Goal: Find specific page/section: Find specific page/section

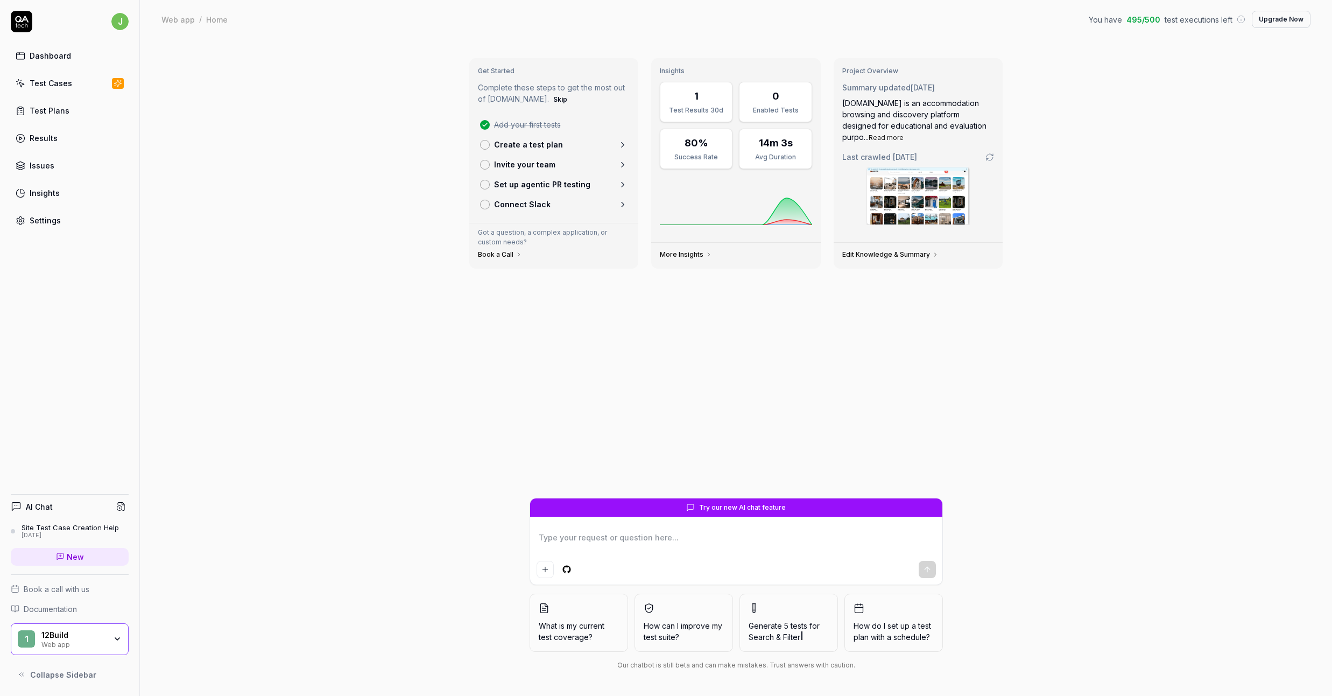
click at [53, 84] on div "Test Cases" at bounding box center [51, 82] width 43 height 11
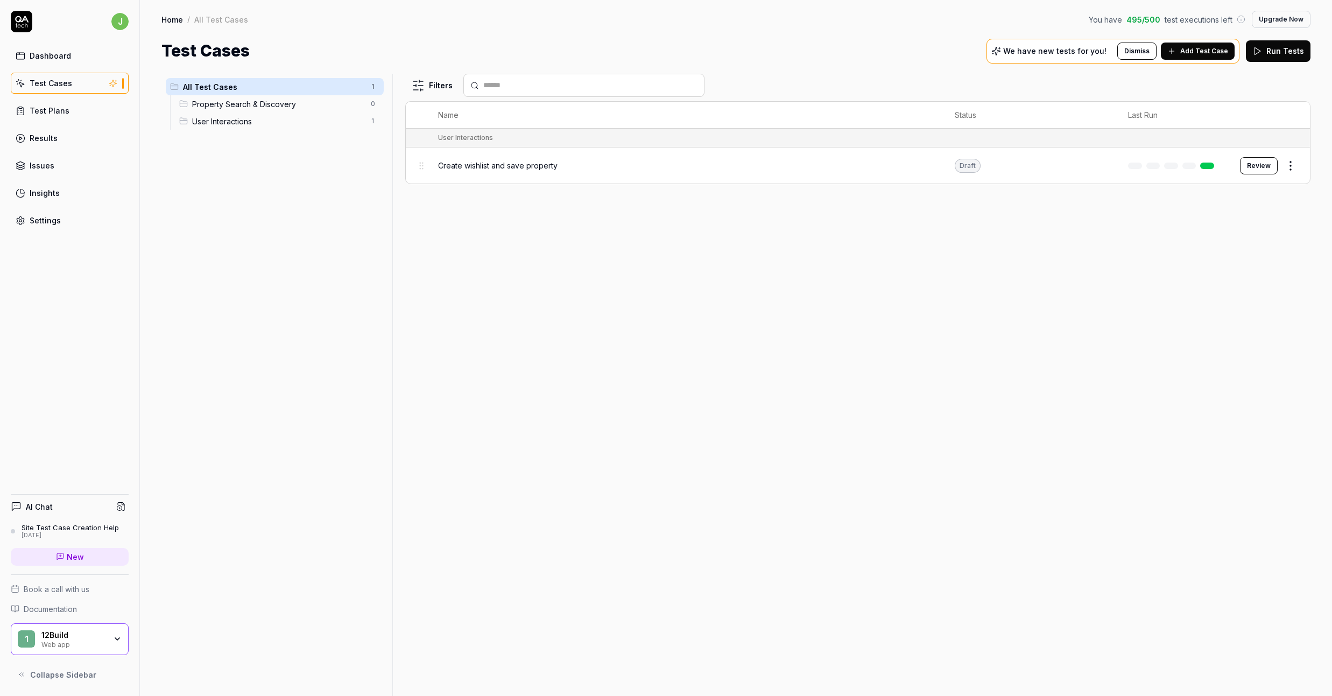
click at [272, 106] on span "Property Search & Discovery" at bounding box center [278, 103] width 172 height 11
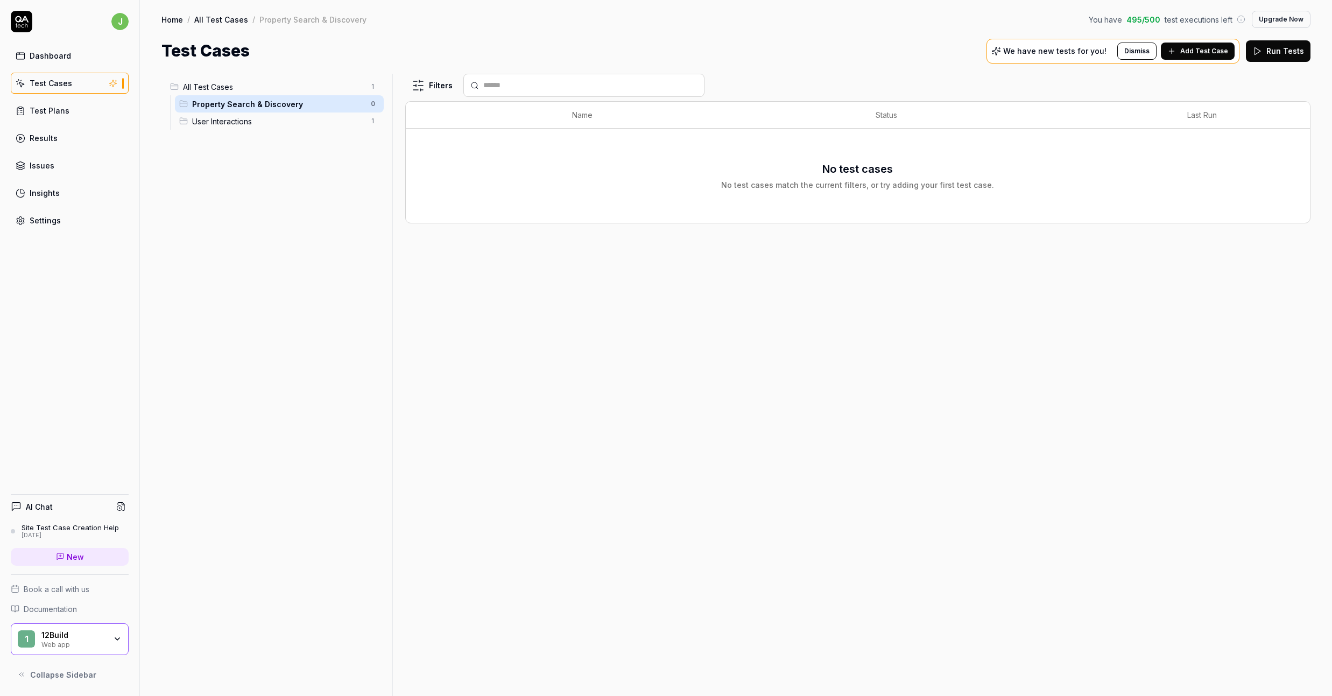
click at [262, 118] on span "User Interactions" at bounding box center [278, 121] width 172 height 11
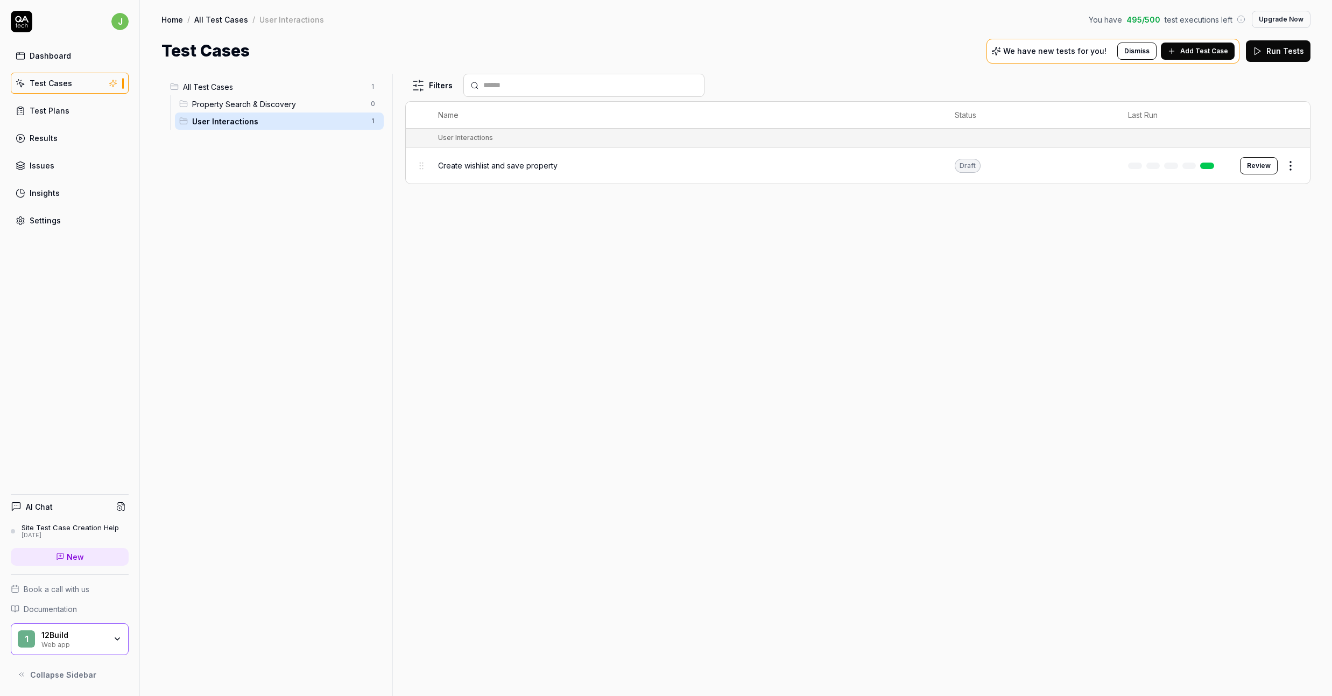
click at [62, 58] on div "Dashboard" at bounding box center [50, 55] width 41 height 11
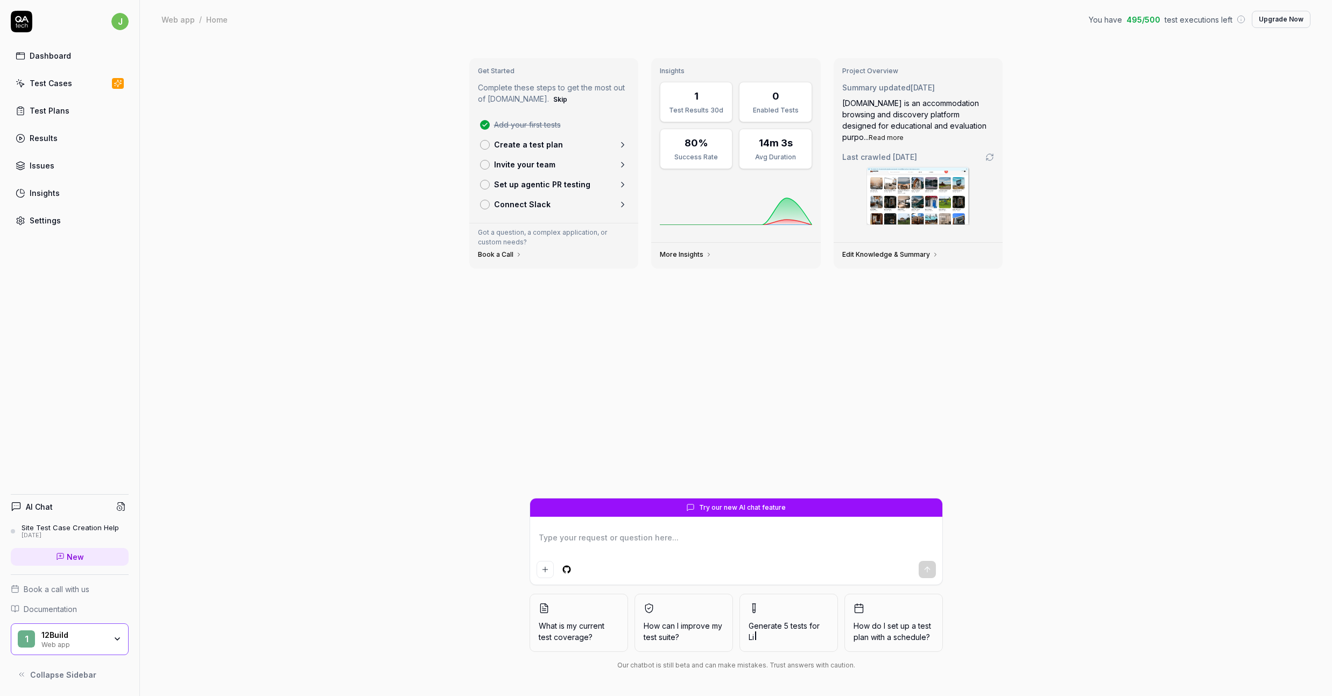
type textarea "*"
click at [58, 132] on link "Results" at bounding box center [70, 138] width 118 height 21
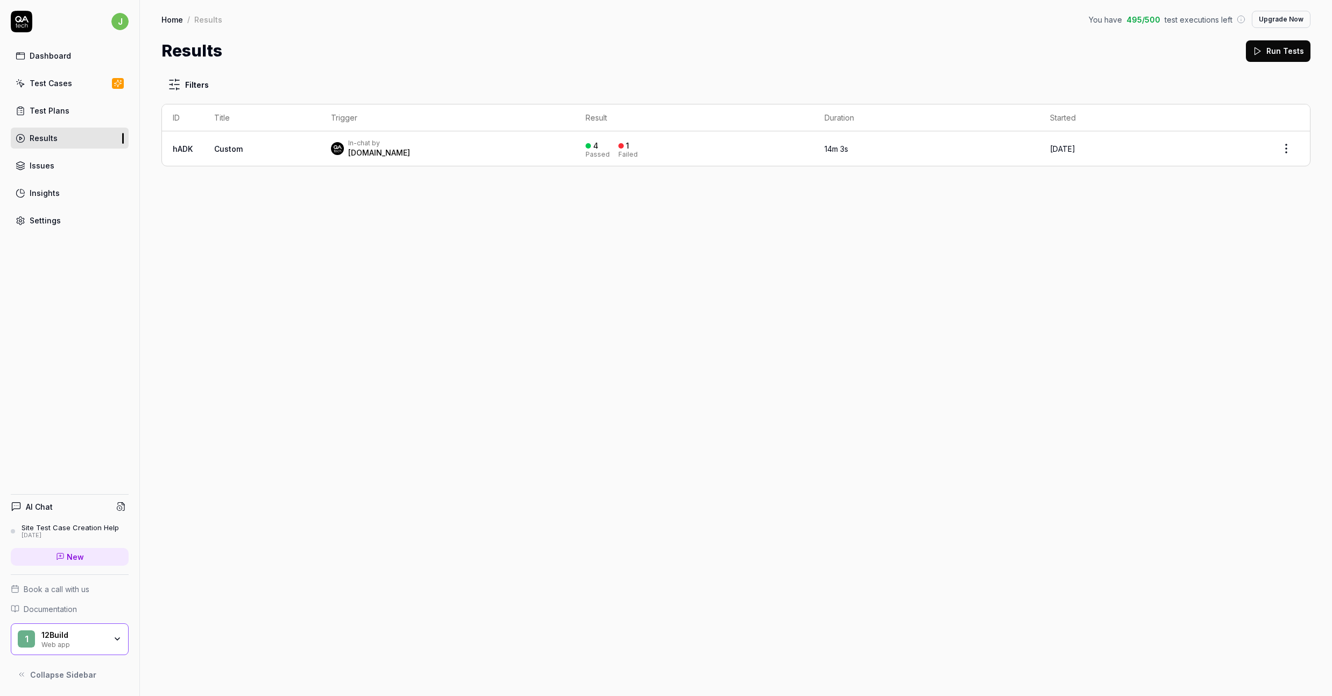
click at [509, 150] on div "In-chat by [DOMAIN_NAME]" at bounding box center [448, 148] width 234 height 19
